Goal: Find specific page/section: Find specific page/section

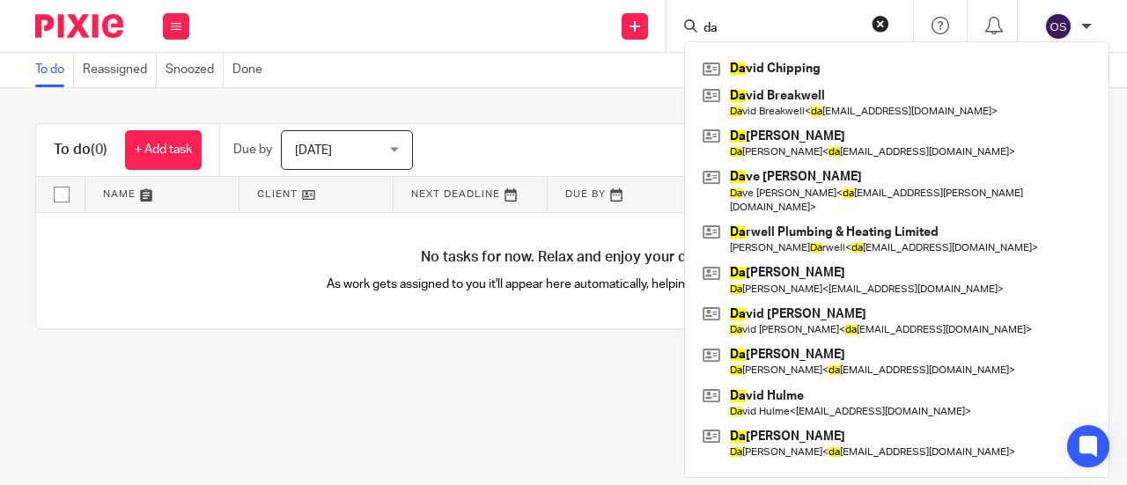
type input "d"
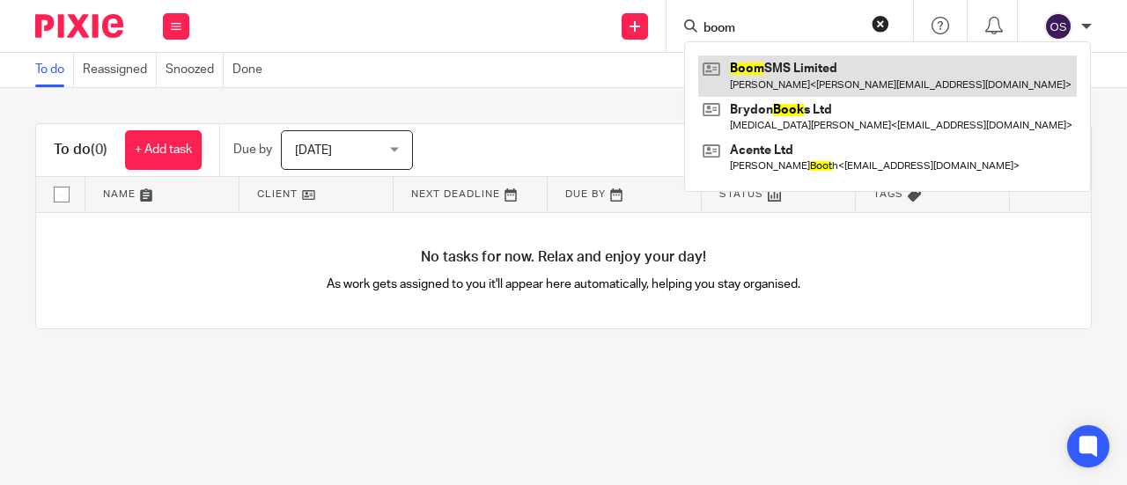
type input "boom"
click at [757, 70] on link at bounding box center [887, 75] width 379 height 41
